Goal: Complete application form: Complete application form

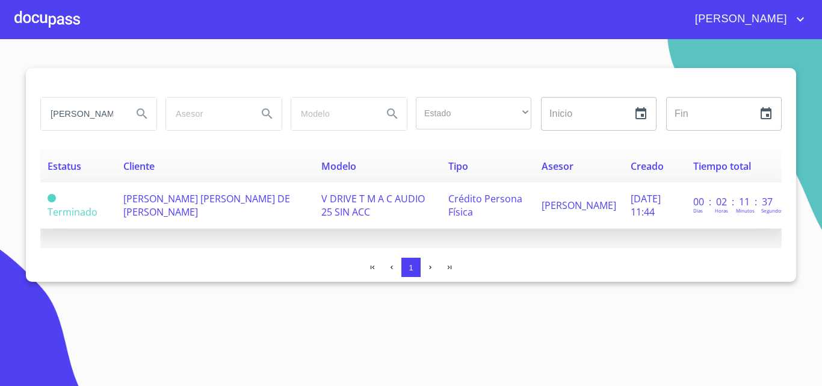
click at [182, 202] on span "[PERSON_NAME] [PERSON_NAME] DE [PERSON_NAME]" at bounding box center [206, 205] width 167 height 26
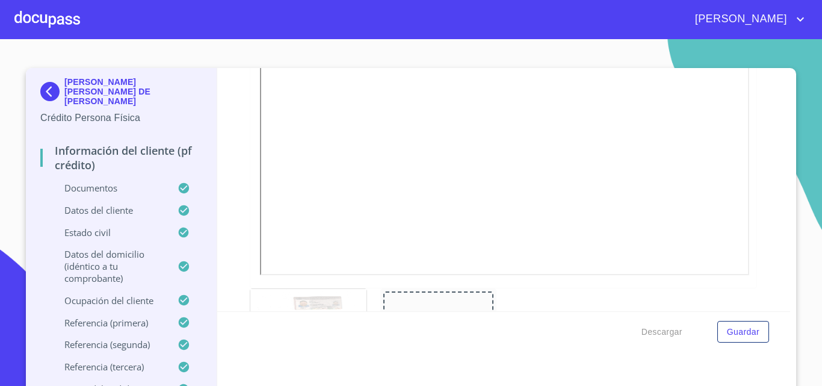
scroll to position [361, 0]
click at [69, 16] on div at bounding box center [47, 19] width 66 height 39
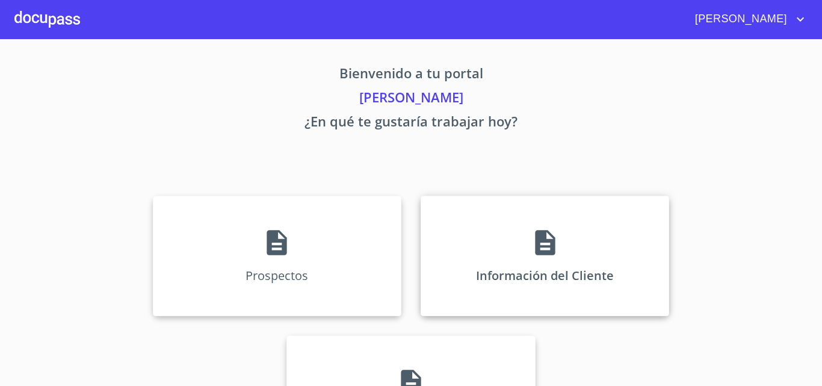
click at [486, 245] on div "Información del Cliente" at bounding box center [545, 256] width 249 height 120
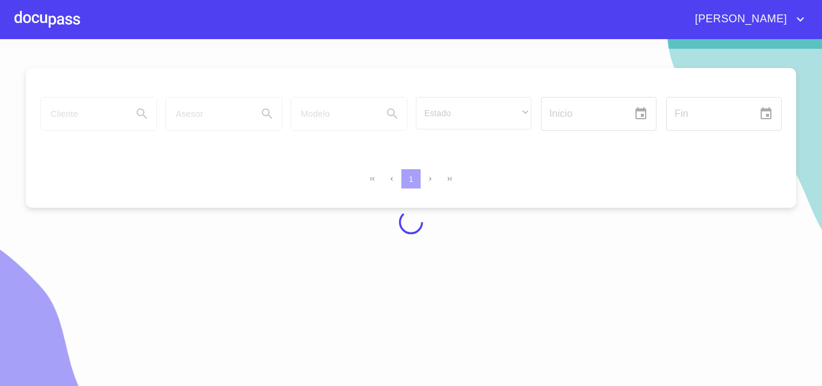
click at [101, 119] on div at bounding box center [411, 222] width 822 height 347
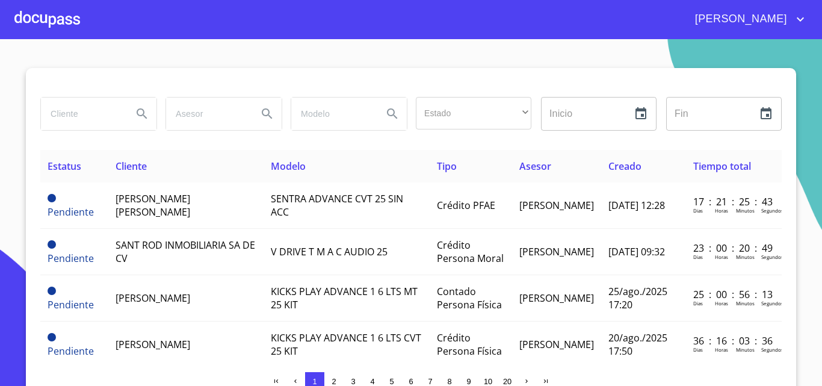
click at [110, 73] on div at bounding box center [411, 82] width 742 height 29
click at [87, 113] on input "search" at bounding box center [82, 114] width 82 height 33
type input "agro"
click at [137, 112] on icon "Search" at bounding box center [142, 114] width 14 height 14
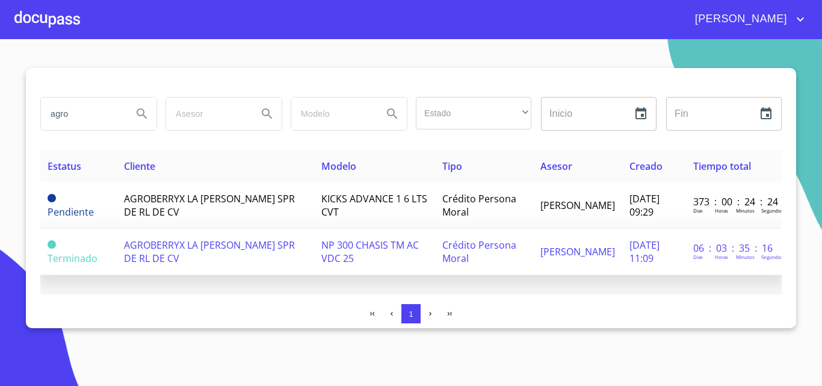
click at [471, 259] on td "Crédito Persona Moral" at bounding box center [484, 252] width 98 height 46
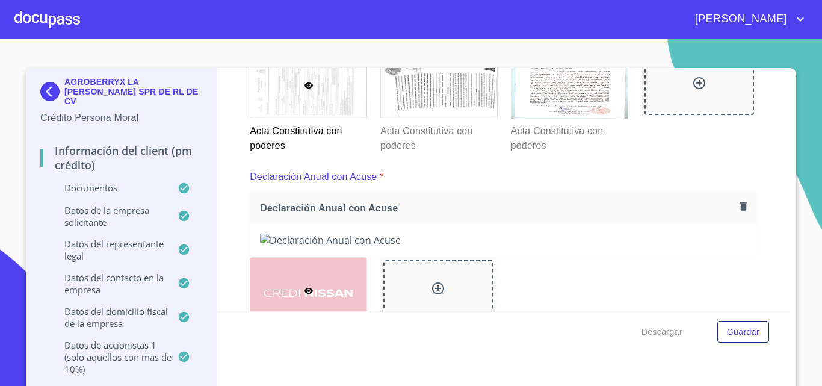
scroll to position [3638, 0]
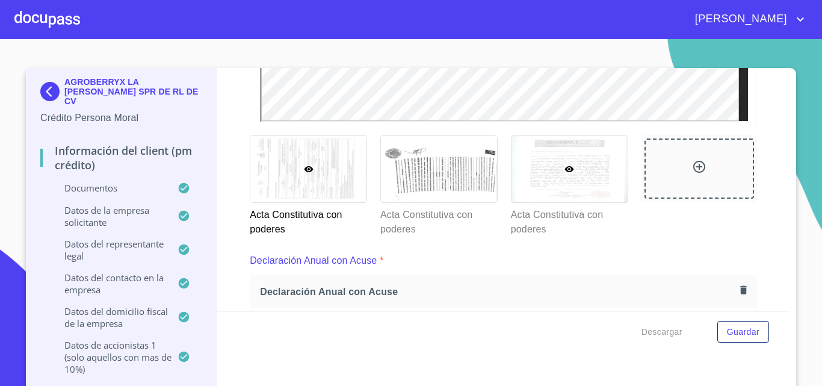
click at [591, 152] on div at bounding box center [570, 169] width 116 height 66
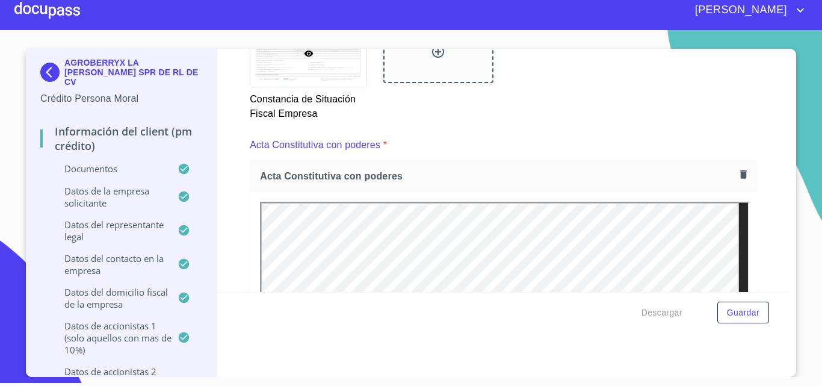
scroll to position [3237, 0]
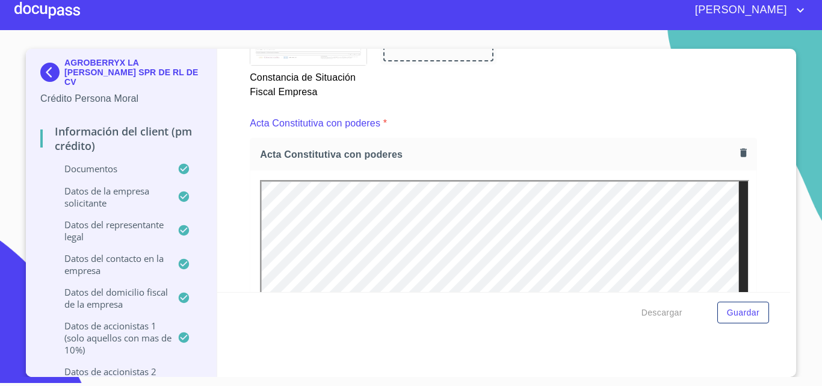
drag, startPoint x: 786, startPoint y: 113, endPoint x: 785, endPoint y: 131, distance: 17.5
click at [785, 131] on div "AGROBERRYX LA [PERSON_NAME] SPR DE RL DE CV Crédito Persona Moral Información d…" at bounding box center [411, 213] width 771 height 328
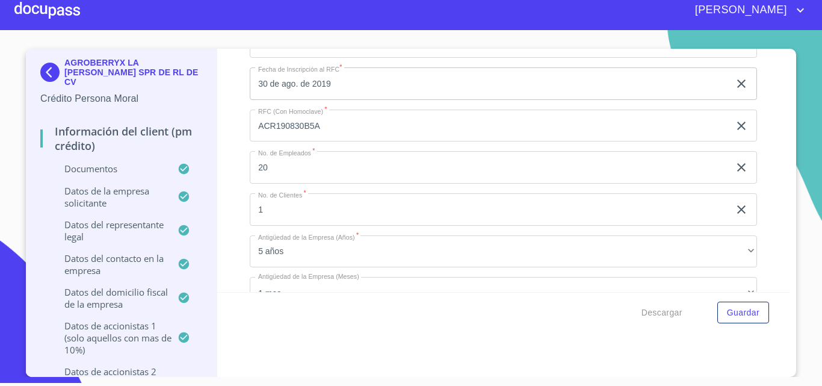
scroll to position [8391, 0]
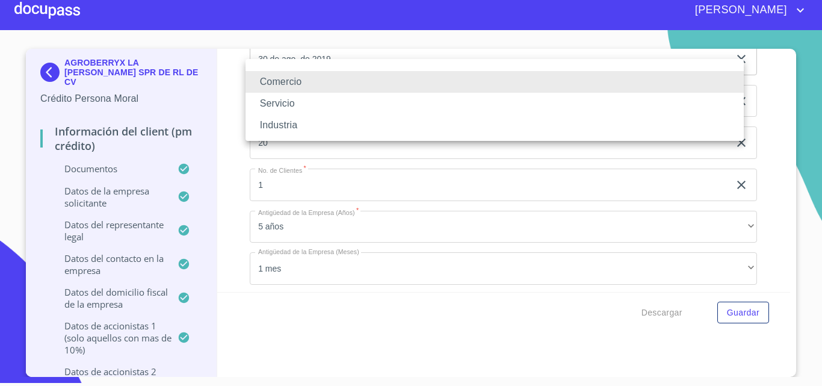
click at [291, 121] on li "Industria" at bounding box center [495, 125] width 498 height 22
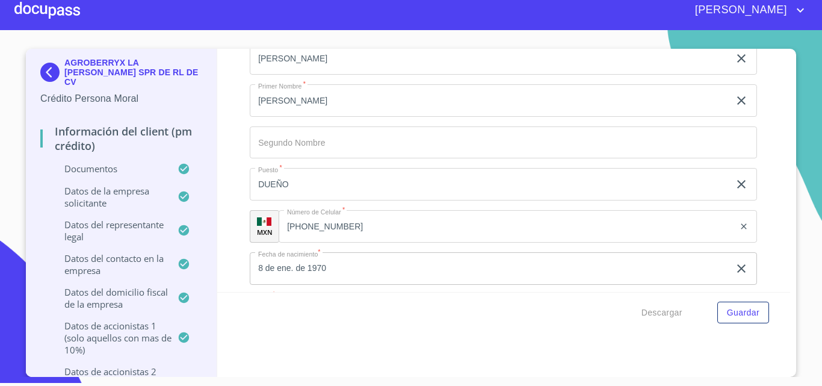
scroll to position [8752, 0]
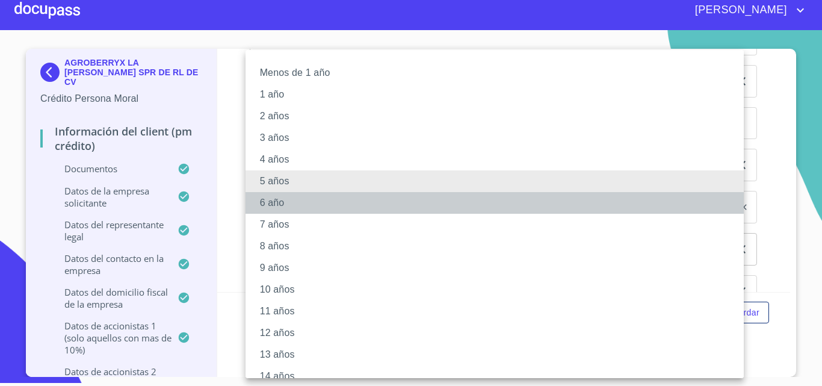
click at [302, 199] on li "6 año" at bounding box center [499, 203] width 507 height 22
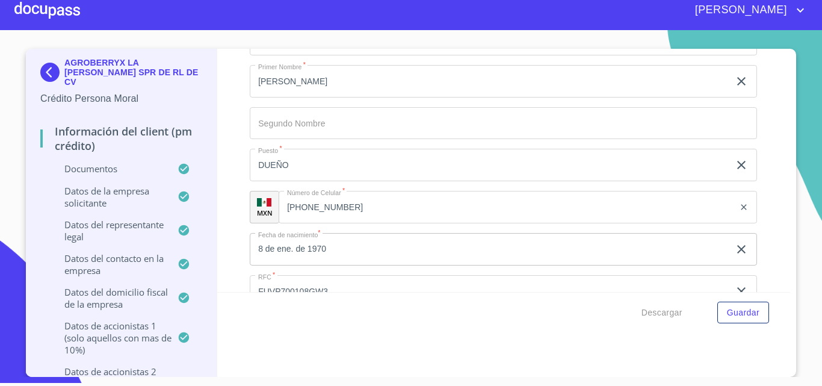
click at [305, 214] on li "9 años" at bounding box center [436, 220] width 380 height 12
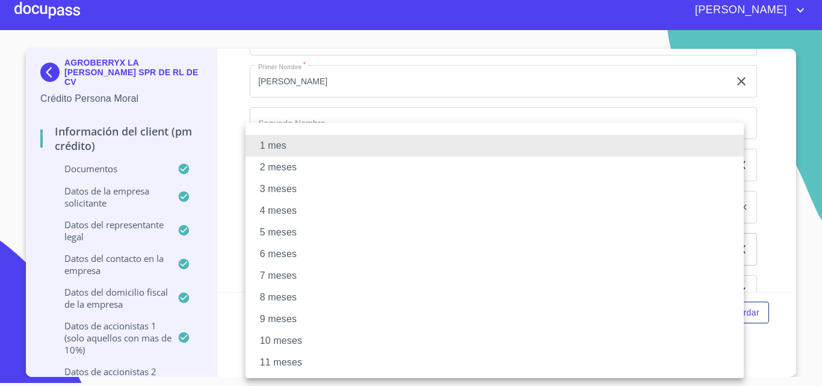
click at [222, 150] on div at bounding box center [411, 193] width 822 height 386
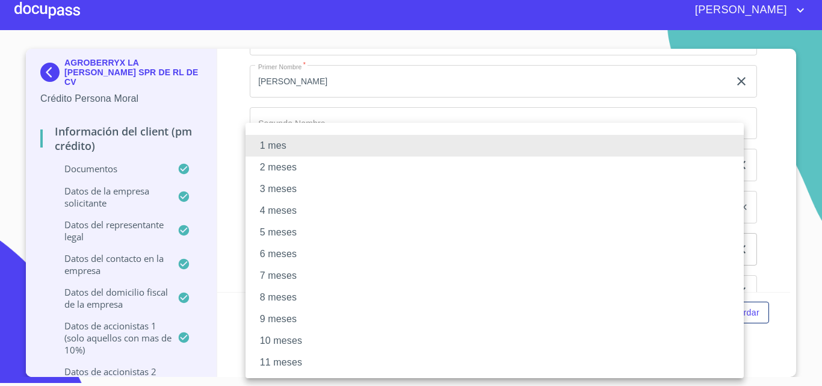
click at [238, 182] on div at bounding box center [411, 193] width 822 height 386
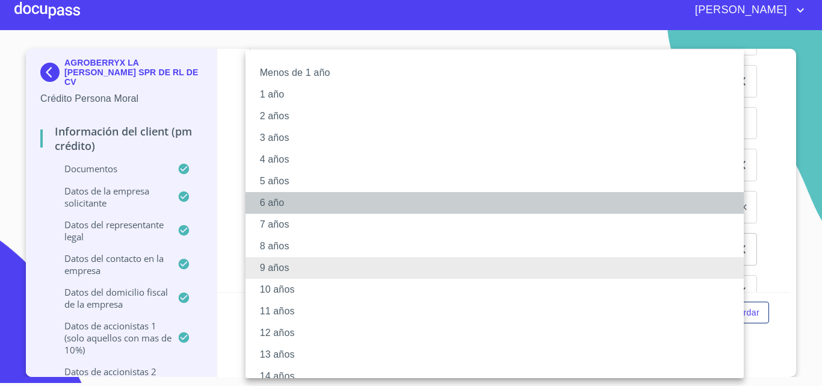
click at [277, 198] on li "6 año" at bounding box center [499, 203] width 507 height 22
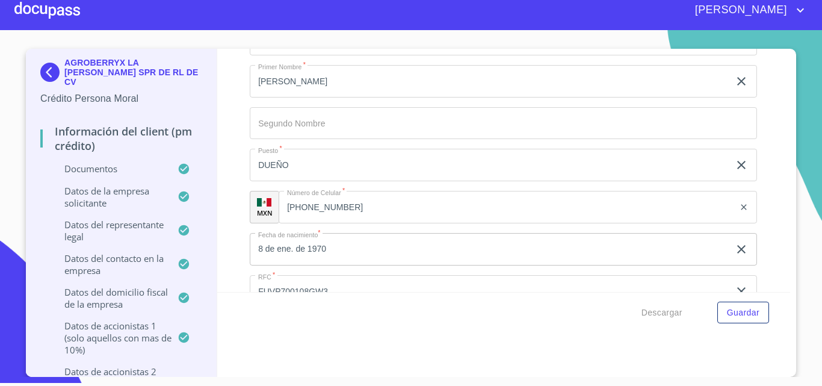
click at [317, 215] on li "9 años" at bounding box center [436, 220] width 380 height 12
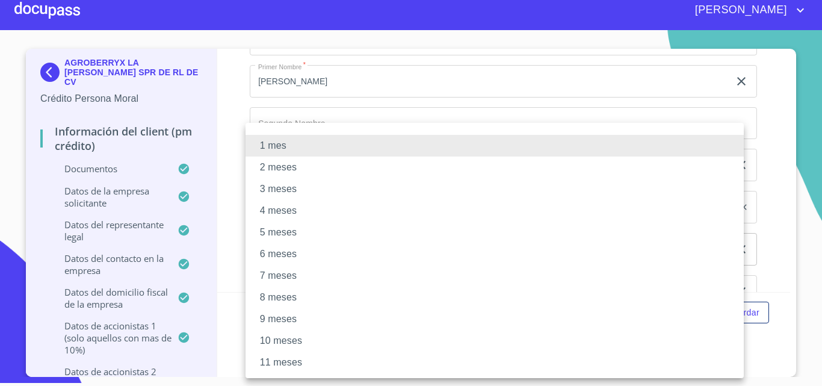
click at [232, 201] on div at bounding box center [411, 193] width 822 height 386
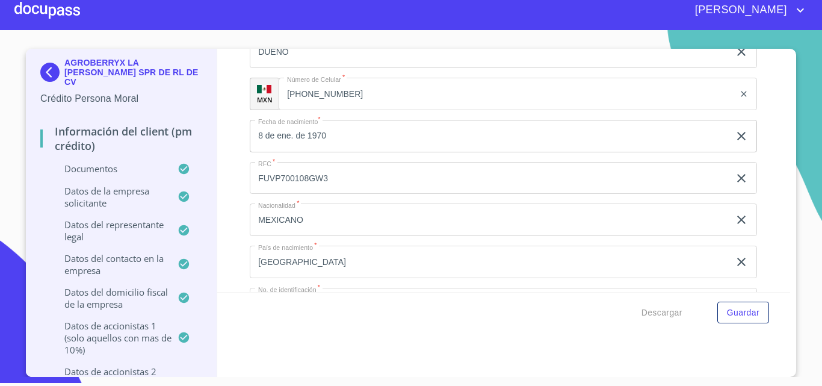
scroll to position [8872, 0]
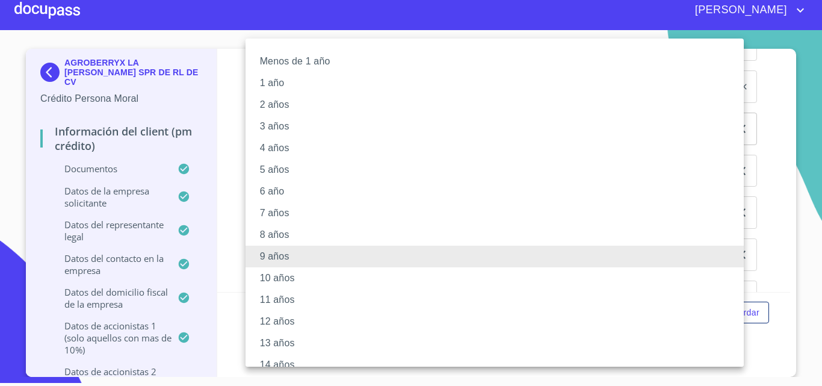
click at [278, 193] on li "6 año" at bounding box center [499, 192] width 507 height 22
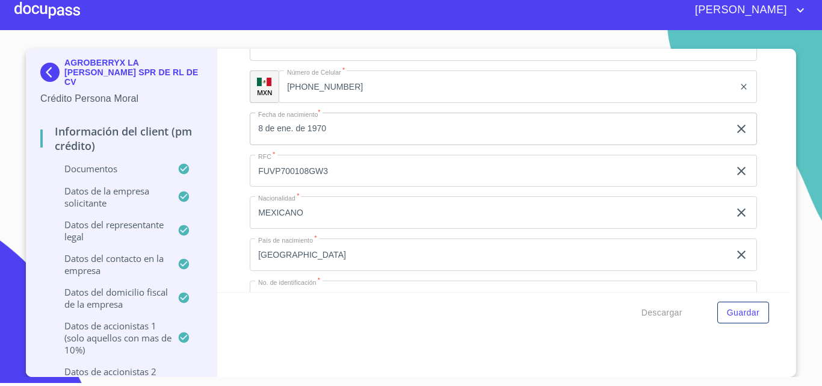
scroll to position [8860, 0]
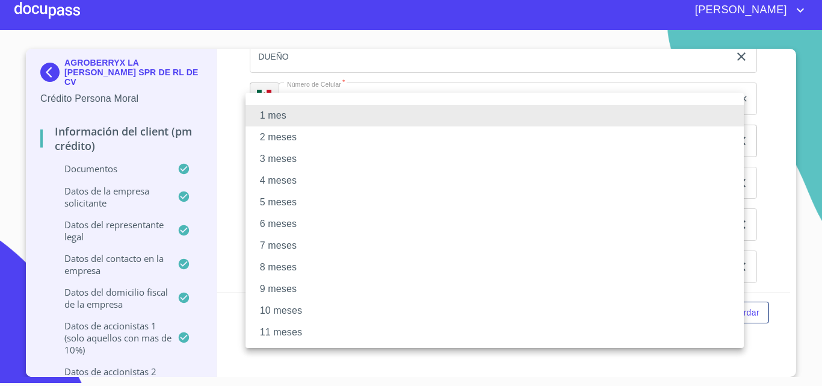
click at [276, 116] on li "1 mes" at bounding box center [495, 116] width 498 height 22
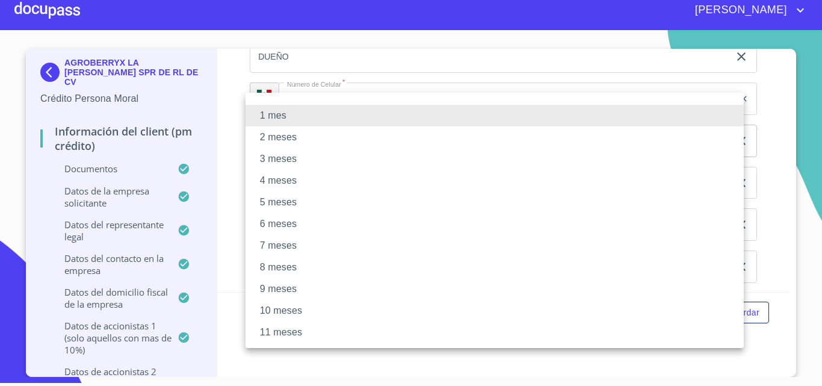
click at [239, 185] on div at bounding box center [411, 193] width 822 height 386
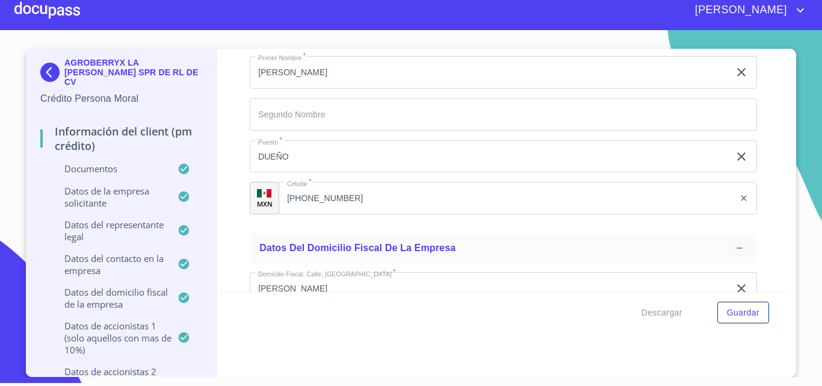
scroll to position [9282, 0]
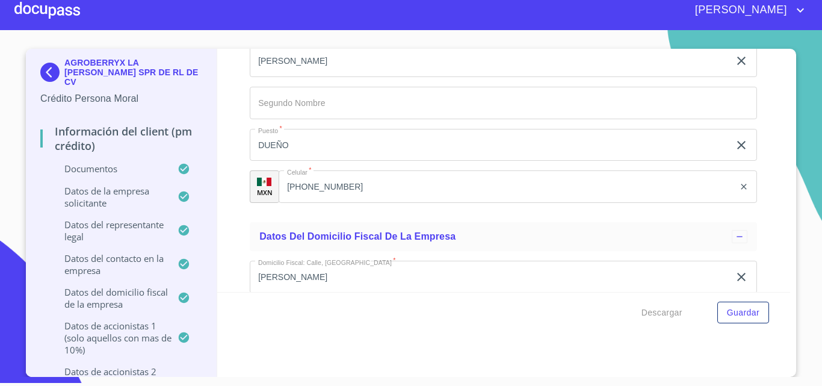
type input "1"
type input "1415793671"
click at [241, 223] on div "Información del Client (PM crédito) Documentos Documento de identificación repr…" at bounding box center [504, 170] width 574 height 243
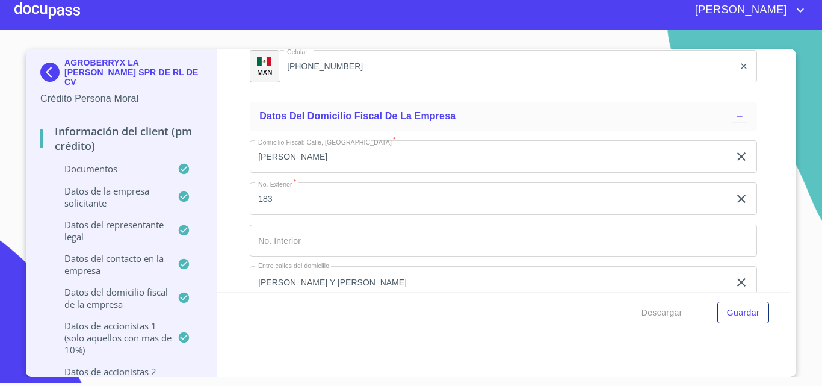
scroll to position [9462, 0]
